Goal: Navigation & Orientation: Find specific page/section

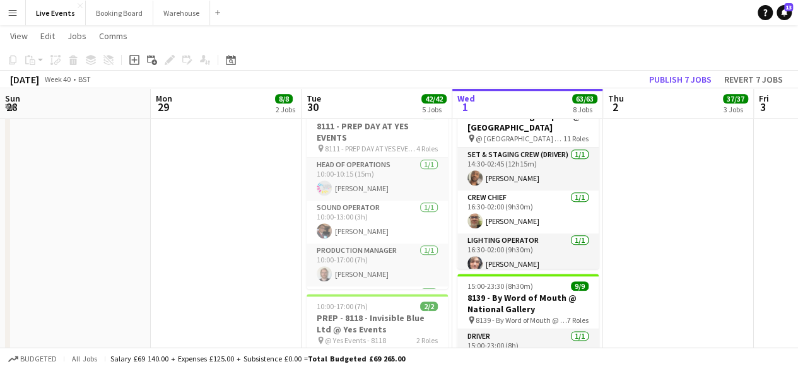
scroll to position [0, 344]
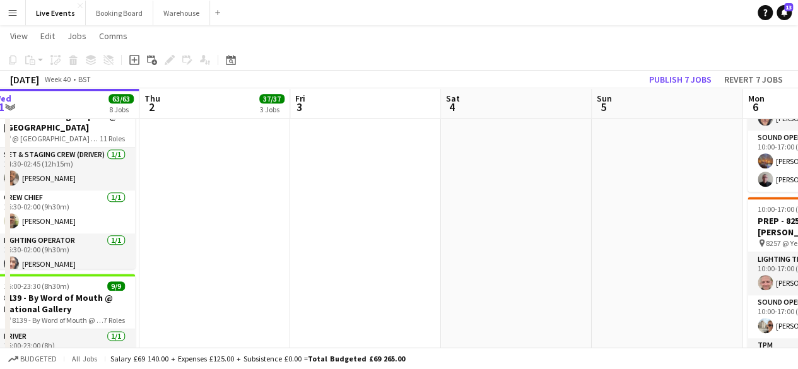
drag, startPoint x: 383, startPoint y: 228, endPoint x: 206, endPoint y: 180, distance: 183.4
click at [213, 178] on app-calendar-viewport "Sun 28 Mon 29 8/8 2 Jobs Tue 30 42/42 5 Jobs Wed 1 63/63 8 Jobs Thu 2 37/37 3 J…" at bounding box center [399, 151] width 798 height 1442
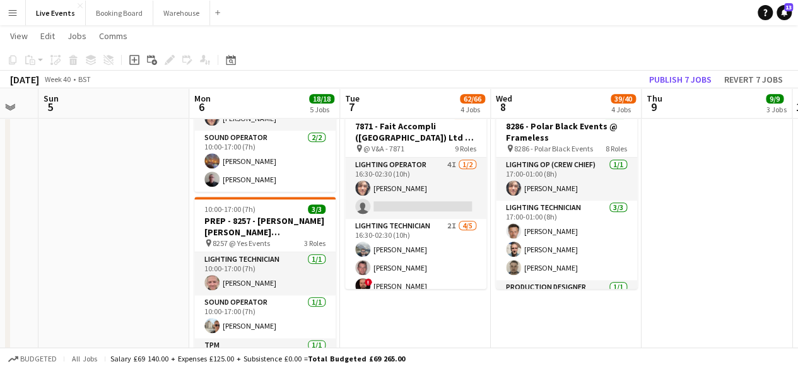
drag, startPoint x: 536, startPoint y: 199, endPoint x: 33, endPoint y: 164, distance: 504.4
click at [33, 163] on app-calendar-viewport "Thu 2 37/37 3 Jobs Fri 3 Sat 4 Sun 5 Mon 6 18/18 5 Jobs Tue 7 62/66 4 Jobs Wed …" at bounding box center [399, 151] width 798 height 1442
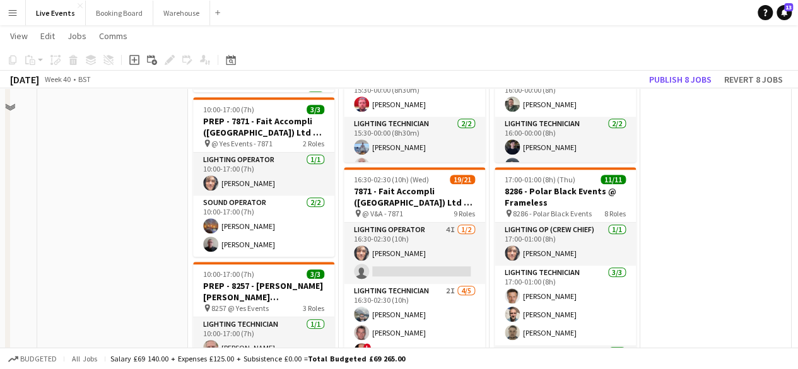
scroll to position [176, 0]
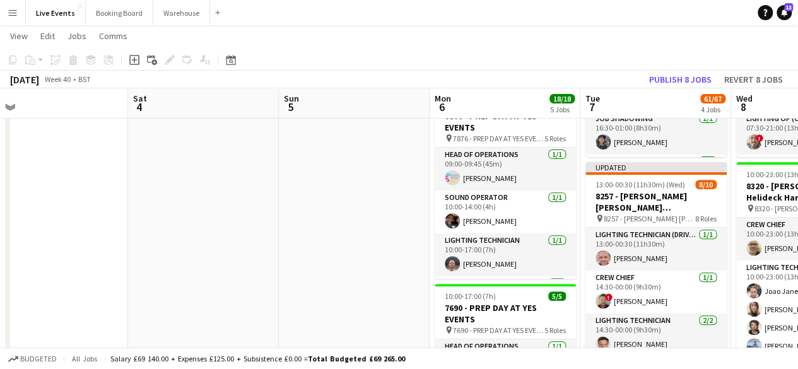
drag, startPoint x: 102, startPoint y: 158, endPoint x: 499, endPoint y: 207, distance: 400.4
click at [499, 207] on app-calendar-viewport "Wed 1 Thu 2 37/37 3 Jobs Fri 3 Sat 4 Sun 5 Mon 6 18/18 5 Jobs Tue 7 61/67 4 Job…" at bounding box center [399, 362] width 798 height 979
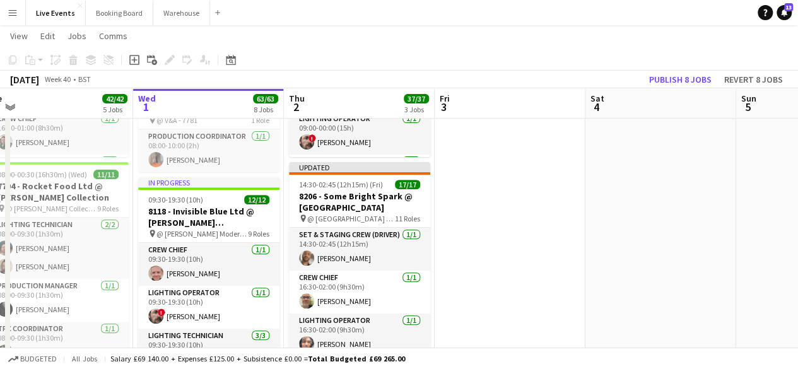
drag, startPoint x: 395, startPoint y: 235, endPoint x: 683, endPoint y: 241, distance: 288.2
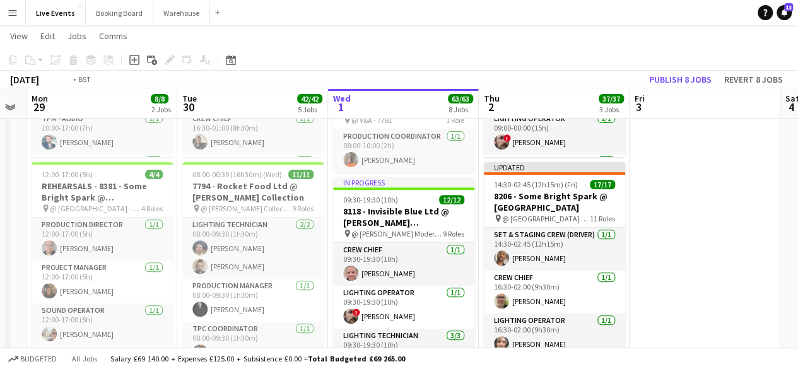
drag, startPoint x: 618, startPoint y: 189, endPoint x: 722, endPoint y: 190, distance: 104.0
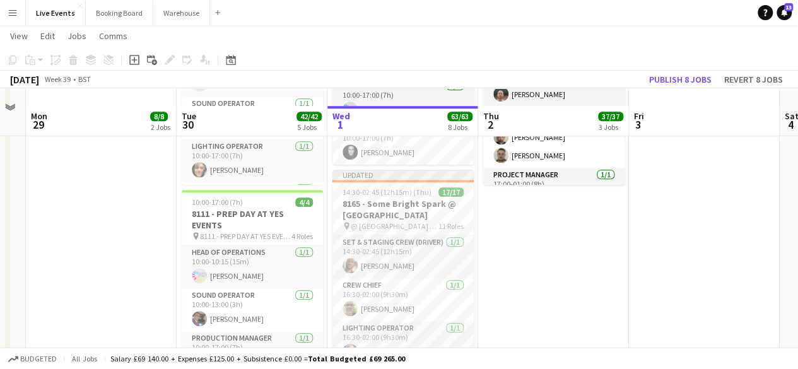
scroll to position [526, 0]
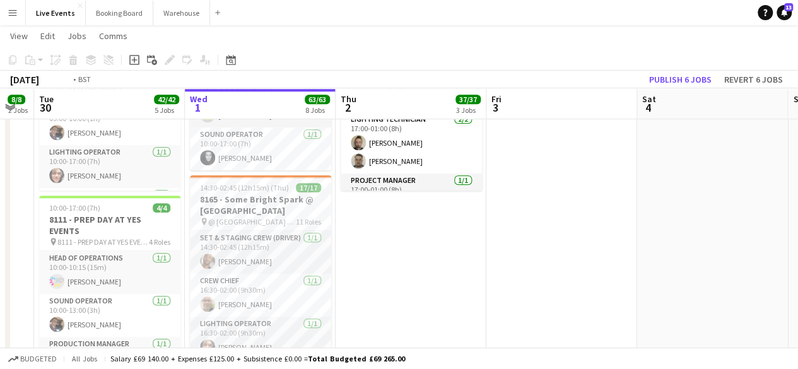
drag, startPoint x: 627, startPoint y: 244, endPoint x: 375, endPoint y: 277, distance: 254.3
click at [371, 277] on app-calendar-viewport "Sat 27 Sun 28 Mon 29 8/8 2 Jobs Tue 30 42/42 5 Jobs Wed 1 63/63 8 Jobs Thu 2 37…" at bounding box center [399, 244] width 798 height 1442
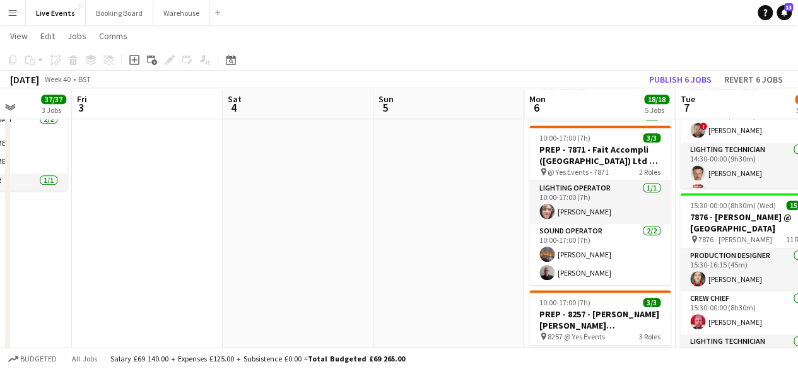
drag, startPoint x: 538, startPoint y: 245, endPoint x: 265, endPoint y: 288, distance: 277.0
click at [268, 288] on app-calendar-viewport "Mon 29 8/8 2 Jobs Tue 30 42/42 5 Jobs Wed 1 63/63 8 Jobs Thu 2 37/37 3 Jobs Fri…" at bounding box center [399, 244] width 798 height 1442
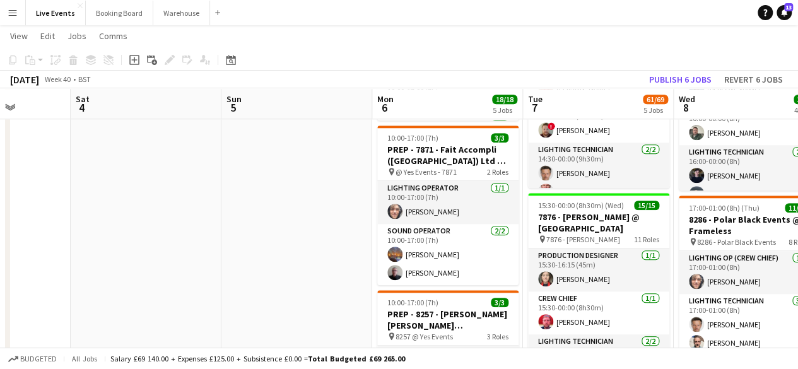
drag, startPoint x: 431, startPoint y: 265, endPoint x: 207, endPoint y: 272, distance: 223.9
click at [208, 272] on app-calendar-viewport "Wed 1 63/63 8 Jobs Thu 2 37/37 3 Jobs Fri 3 Sat 4 Sun 5 Mon 6 18/18 5 Jobs Tue …" at bounding box center [399, 244] width 798 height 1442
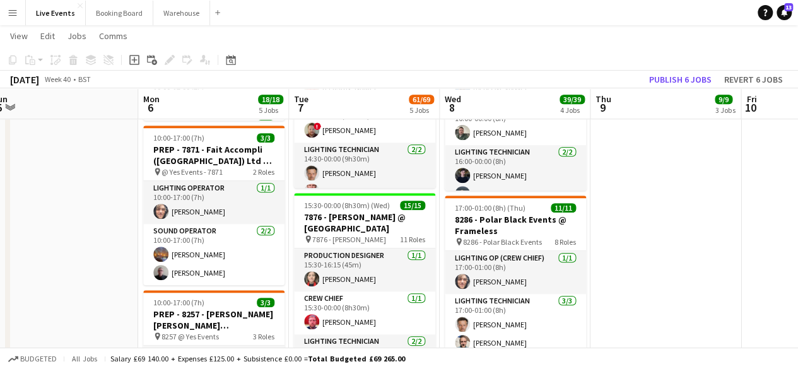
drag, startPoint x: 760, startPoint y: 197, endPoint x: 615, endPoint y: 209, distance: 144.9
click at [619, 207] on app-calendar-viewport "Thu 2 37/37 3 Jobs Fri 3 Sat 4 Sun 5 Mon 6 18/18 5 Jobs Tue 7 61/69 5 Jobs Wed …" at bounding box center [399, 244] width 798 height 1442
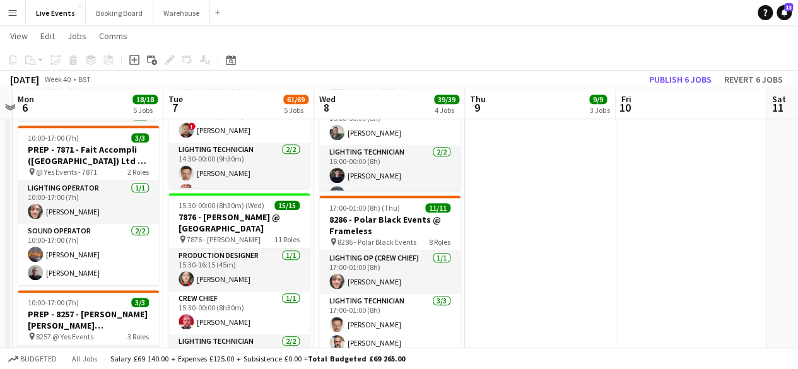
drag, startPoint x: 627, startPoint y: 237, endPoint x: 520, endPoint y: 228, distance: 107.6
click at [538, 226] on app-calendar-viewport "Thu 2 37/37 3 Jobs Fri 3 Sat 4 Sun 5 Mon 6 18/18 5 Jobs Tue 7 61/69 5 Jobs Wed …" at bounding box center [399, 244] width 798 height 1442
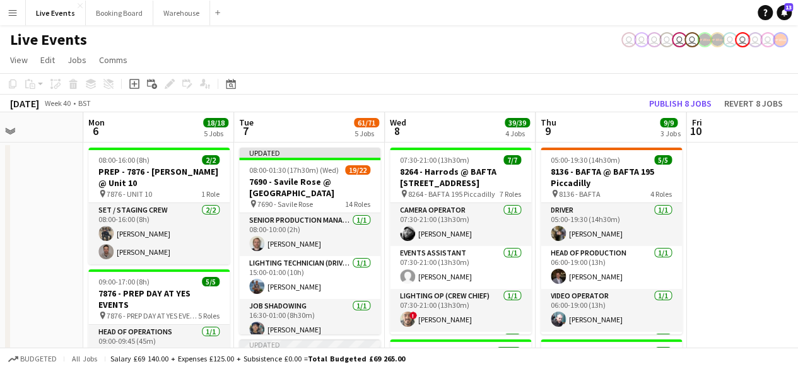
scroll to position [0, 478]
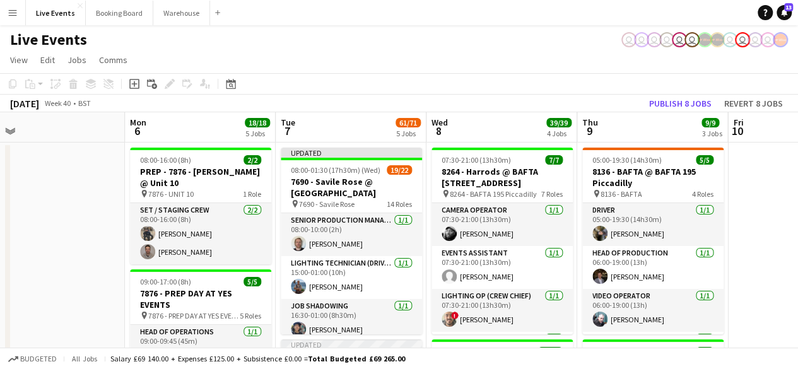
drag, startPoint x: 644, startPoint y: 226, endPoint x: 764, endPoint y: 191, distance: 124.9
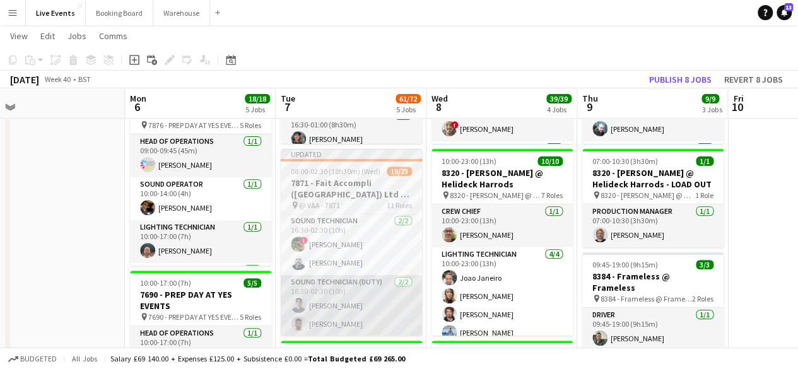
scroll to position [527, 0]
